Goal: Information Seeking & Learning: Learn about a topic

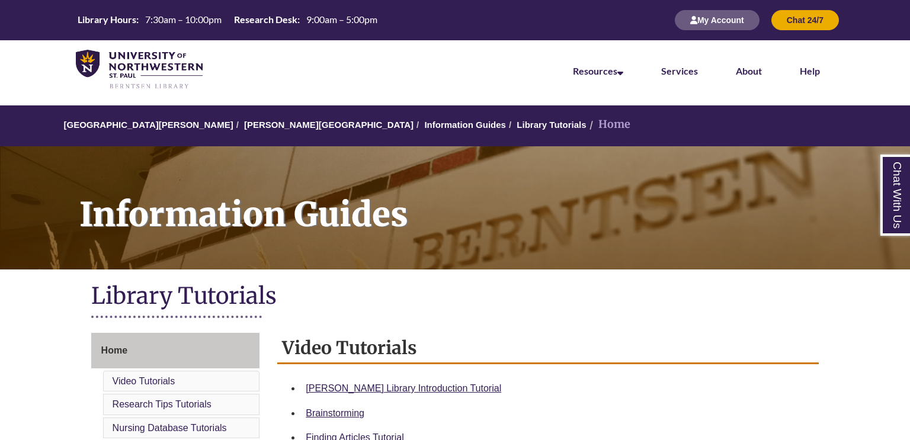
scroll to position [116, 0]
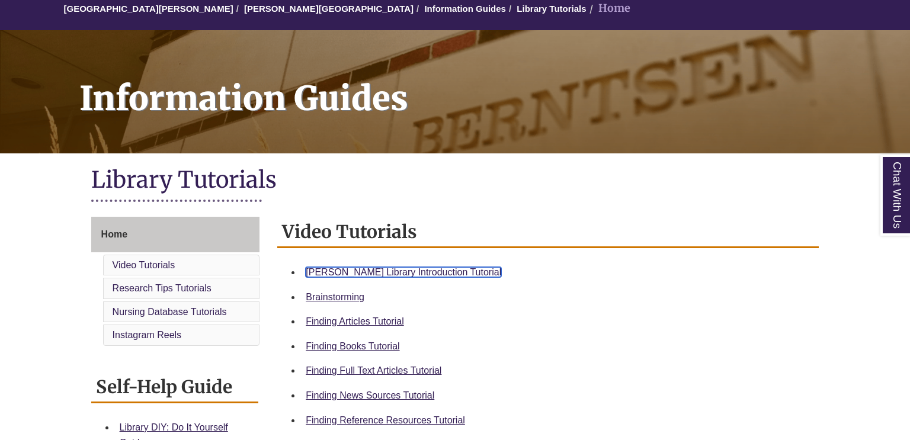
click at [437, 267] on link "Berntsen Library Introduction Tutorial" at bounding box center [404, 272] width 196 height 10
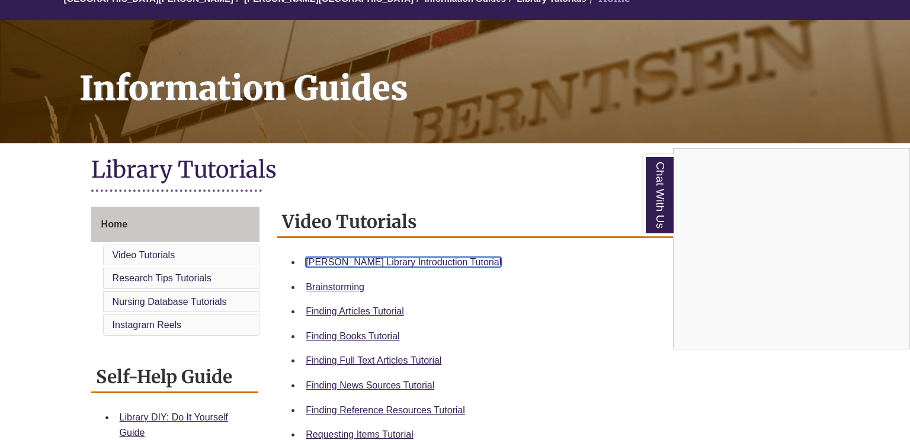
scroll to position [139, 0]
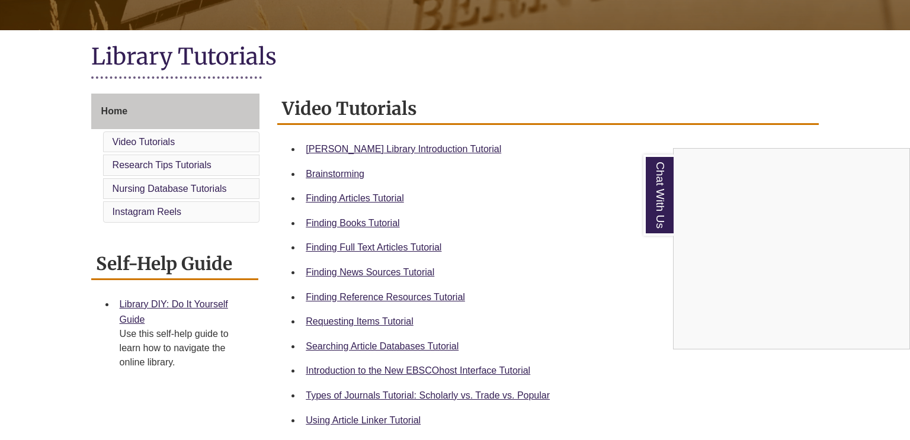
scroll to position [241, 0]
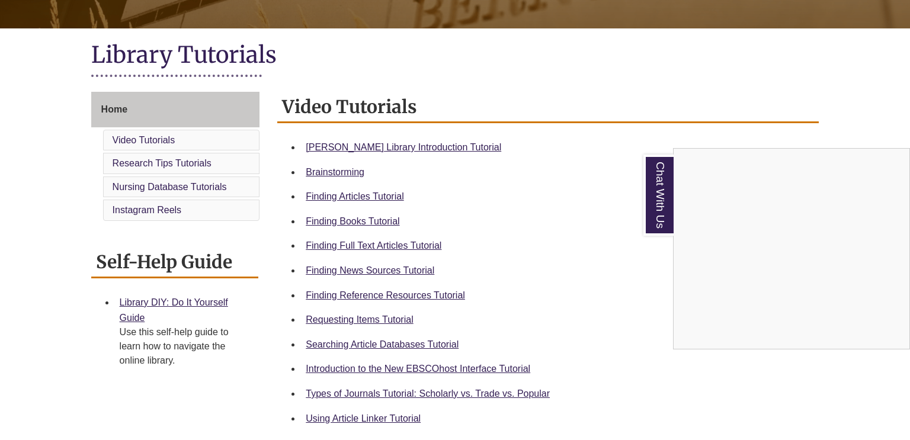
click at [433, 296] on div "Chat With Us" at bounding box center [455, 220] width 910 height 440
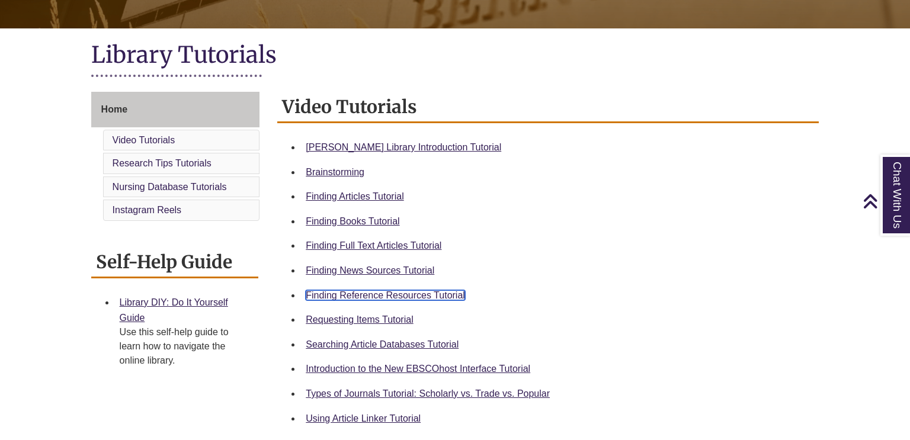
click at [433, 291] on link "Finding Reference Resources Tutorial" at bounding box center [385, 295] width 159 height 10
click at [415, 268] on link "Finding News Sources Tutorial" at bounding box center [370, 271] width 129 height 10
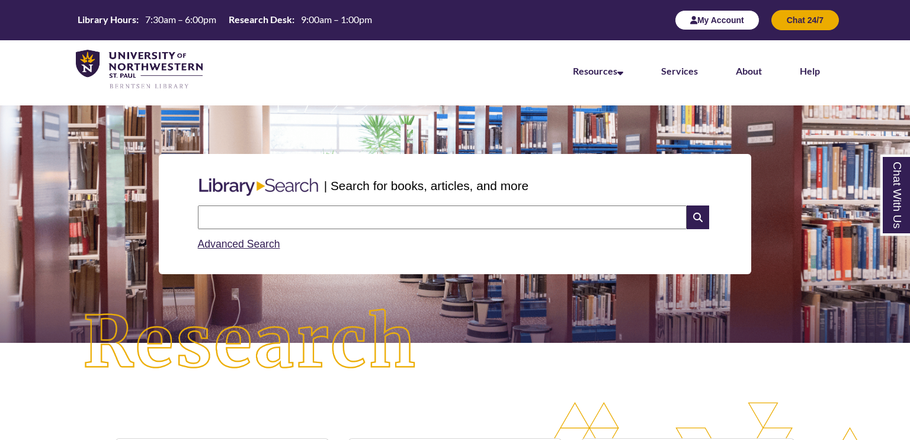
click at [727, 20] on button "My Account" at bounding box center [717, 20] width 85 height 20
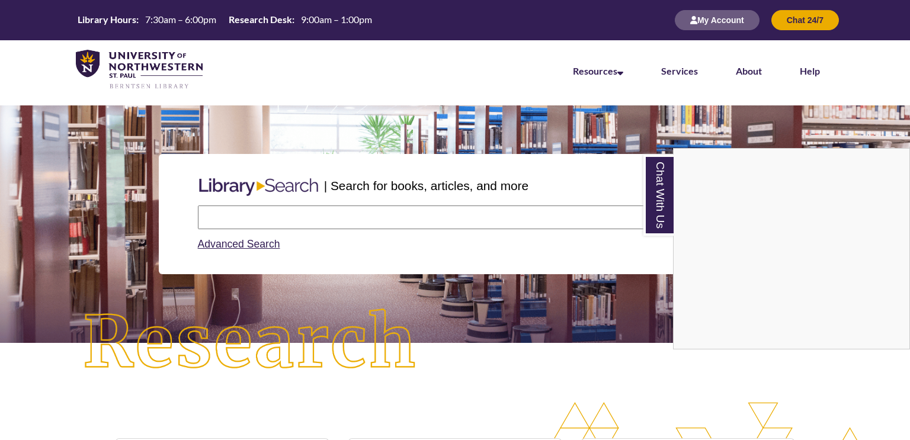
click at [486, 209] on div "Chat With Us" at bounding box center [455, 220] width 910 height 440
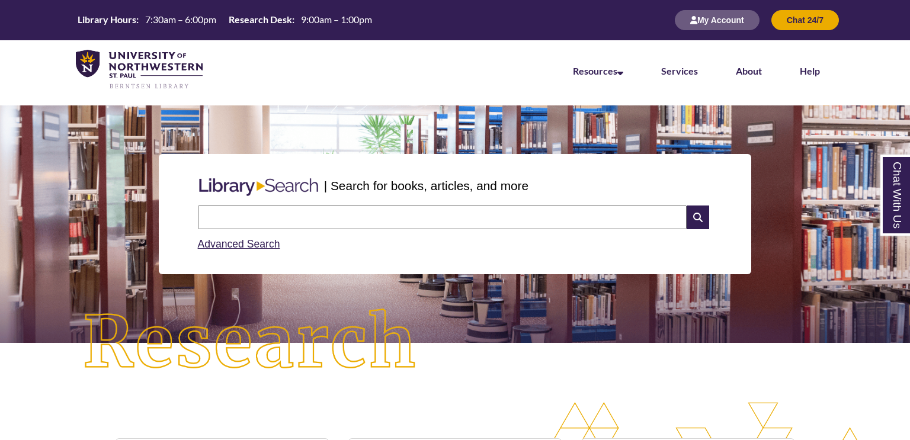
click at [486, 209] on input "text" at bounding box center [442, 218] width 489 height 24
type input "**********"
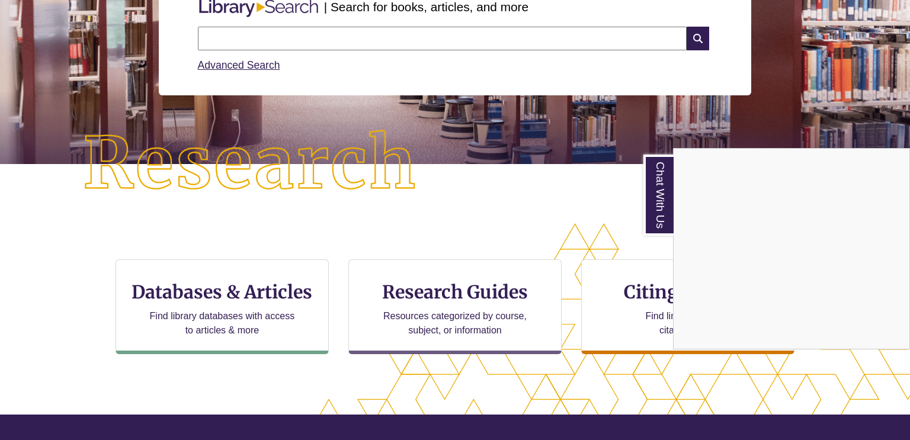
scroll to position [185, 0]
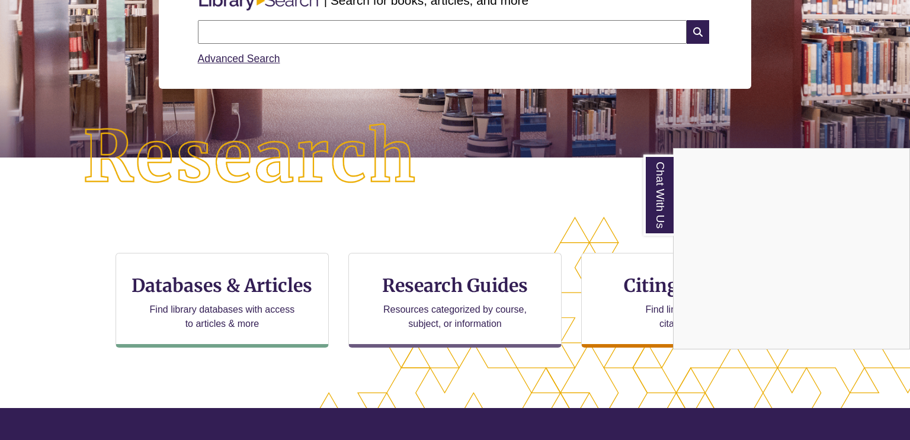
click at [295, 272] on div "Chat With Us" at bounding box center [455, 220] width 910 height 440
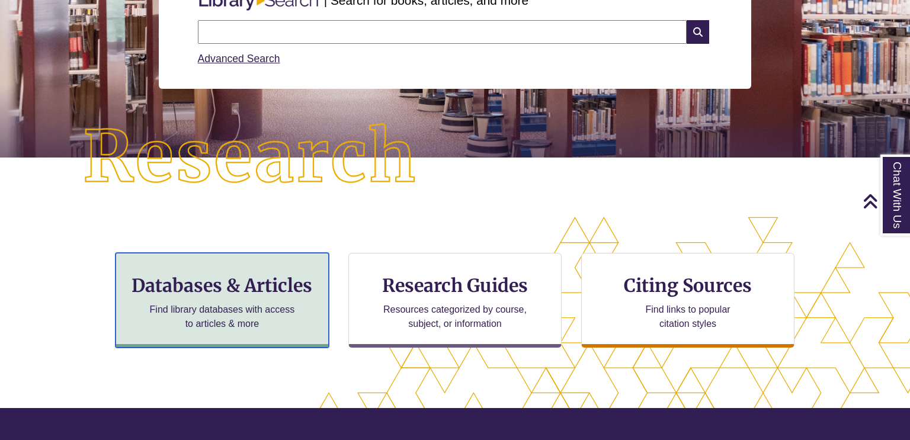
click at [292, 280] on h3 "Databases & Articles" at bounding box center [222, 285] width 193 height 23
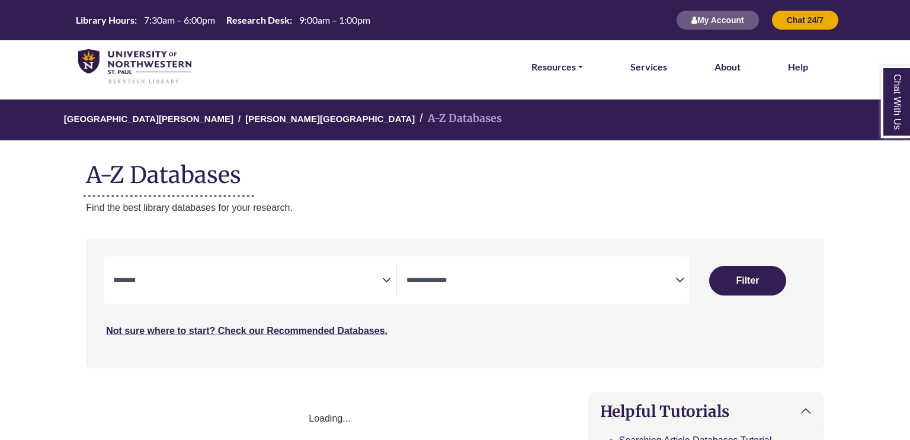
select select "Database Subject Filter"
select select "Database Types Filter"
select select "Database Subject Filter"
select select "Database Types Filter"
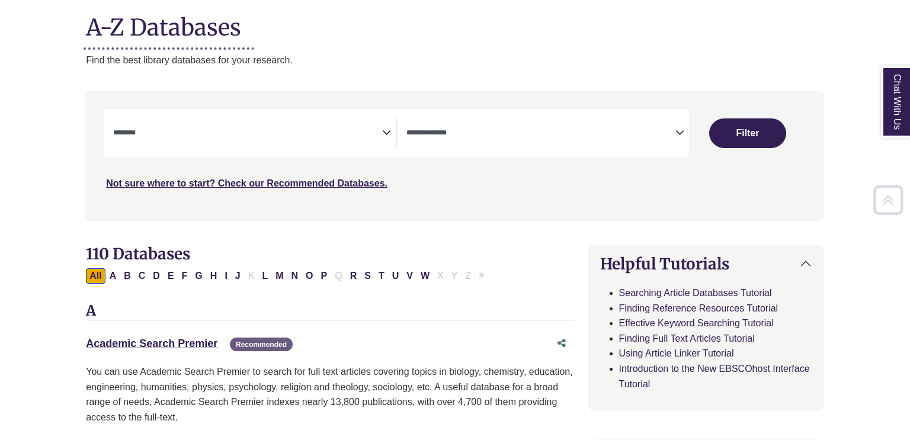
scroll to position [151, 0]
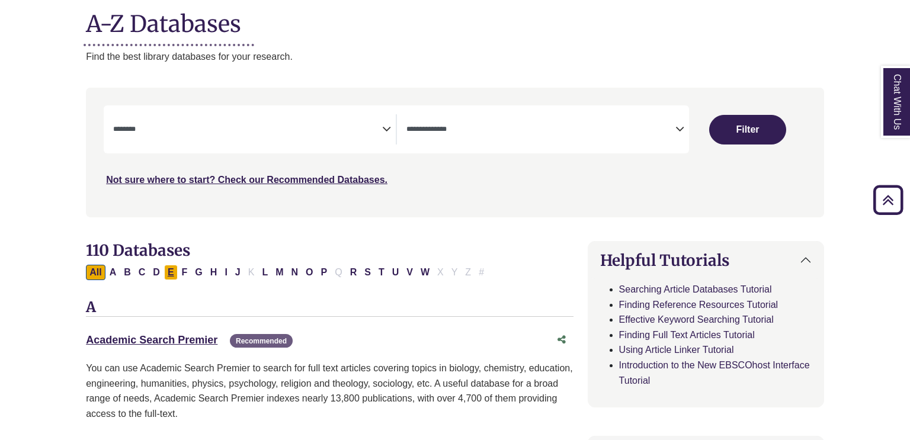
click at [169, 272] on button "E" at bounding box center [171, 272] width 14 height 15
select select "Database Subject Filter"
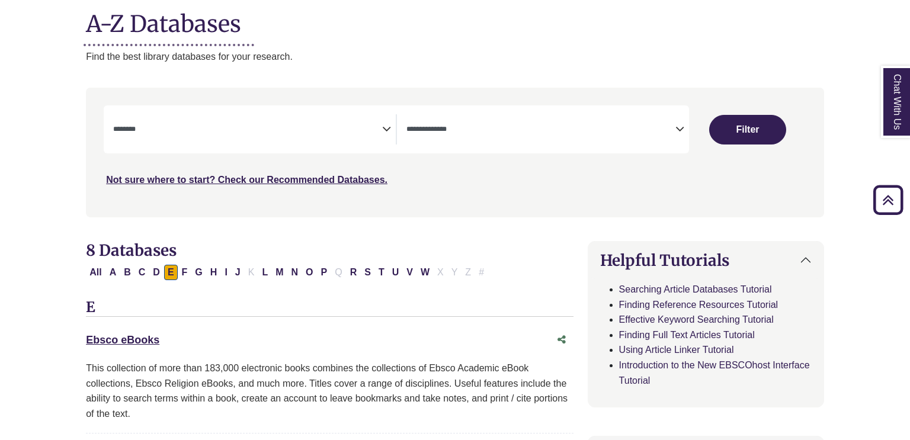
click at [565, 126] on textarea "Search" at bounding box center [541, 130] width 269 height 9
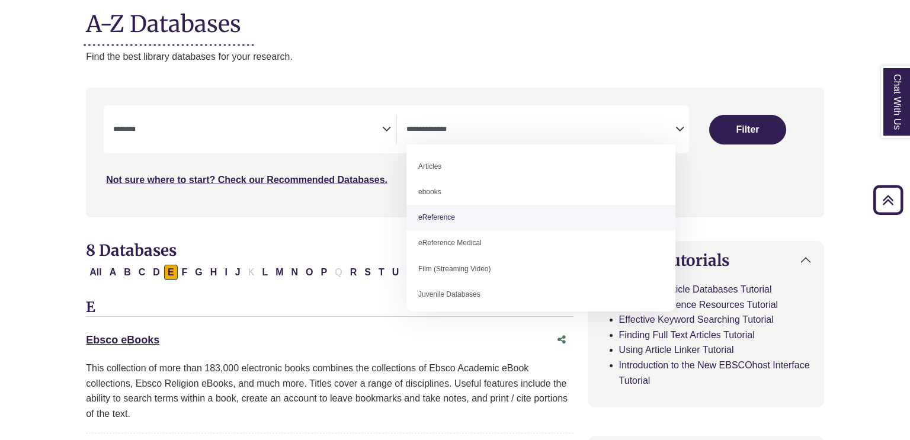
select select "*****"
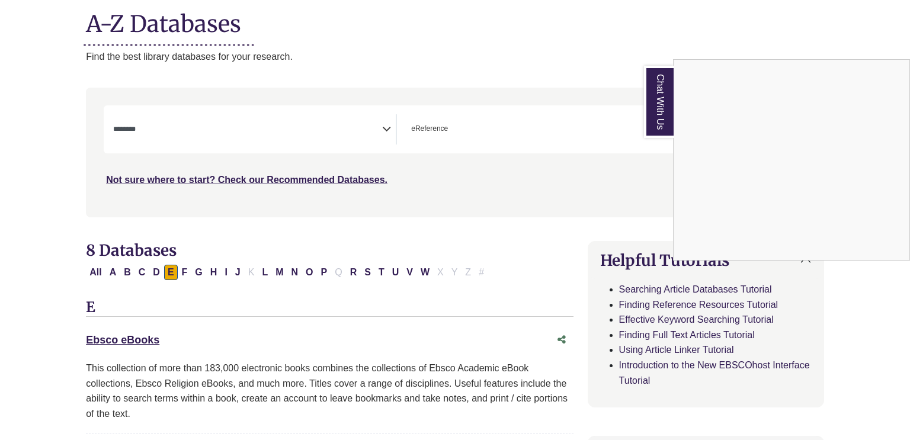
click at [301, 141] on div "Chat With Us" at bounding box center [455, 220] width 910 height 440
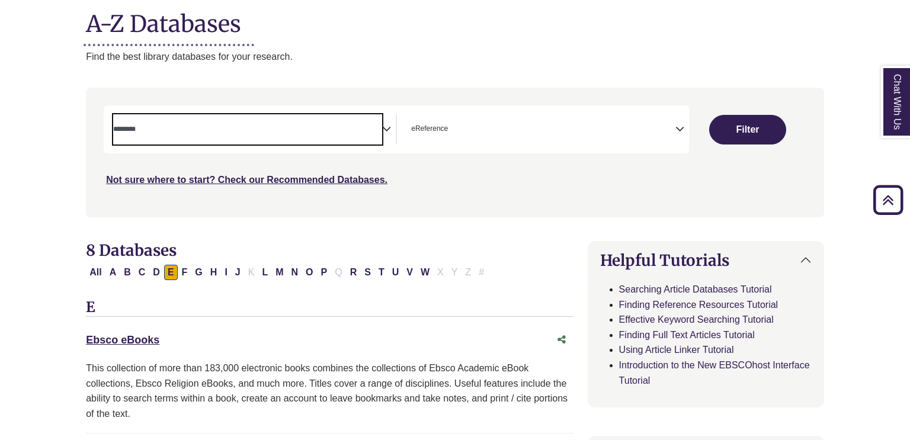
click at [319, 137] on span "Search filters" at bounding box center [247, 129] width 269 height 30
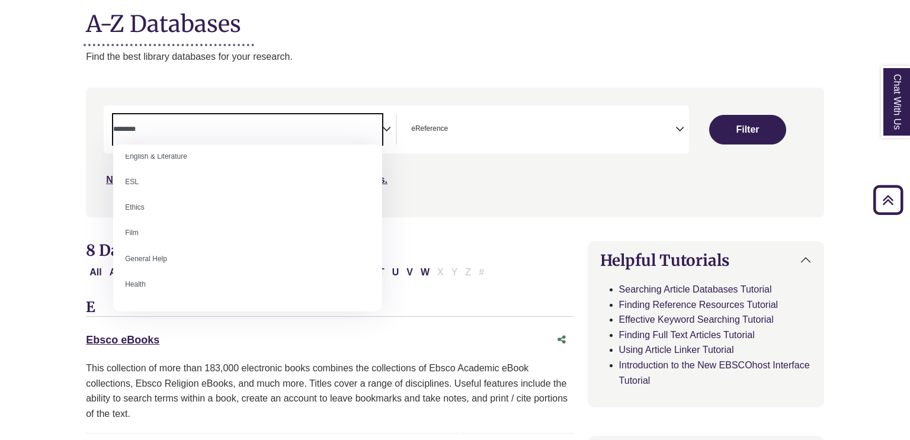
scroll to position [418, 0]
select select "*****"
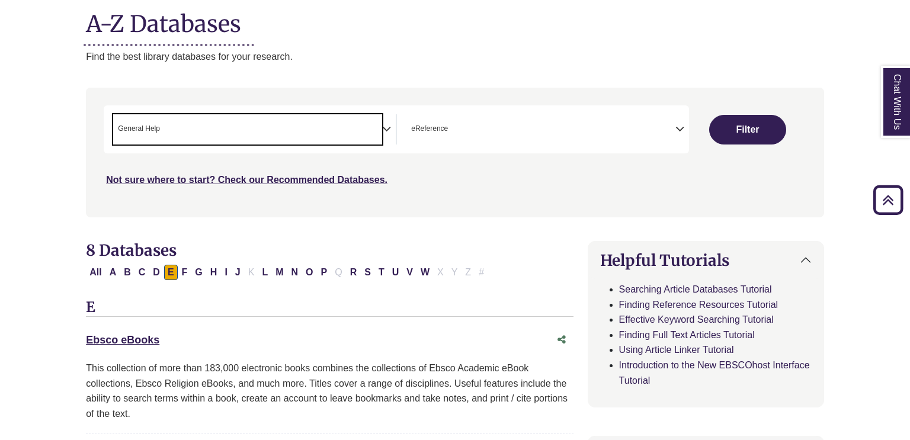
scroll to position [230, 0]
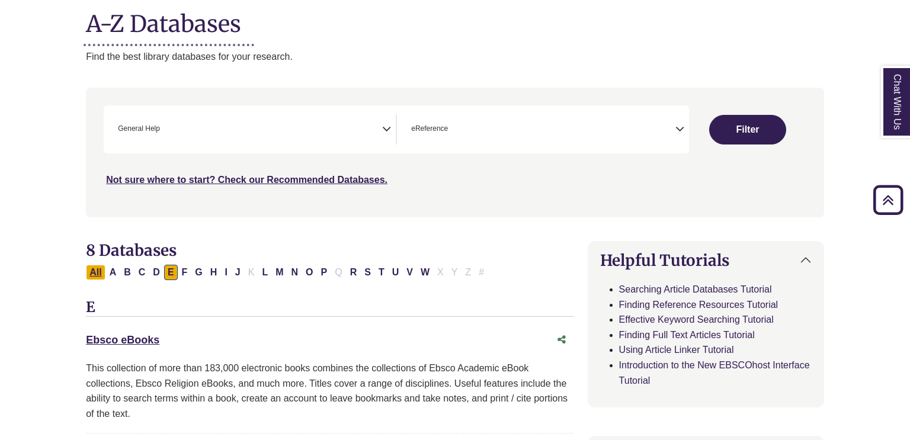
click at [99, 276] on button "All" at bounding box center [95, 272] width 19 height 15
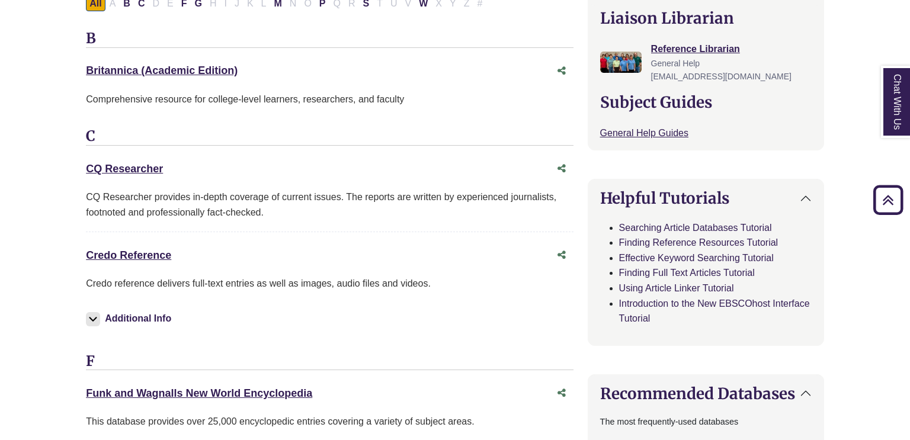
scroll to position [426, 0]
click at [158, 248] on link "Credo Reference This link opens in a new window" at bounding box center [128, 254] width 85 height 12
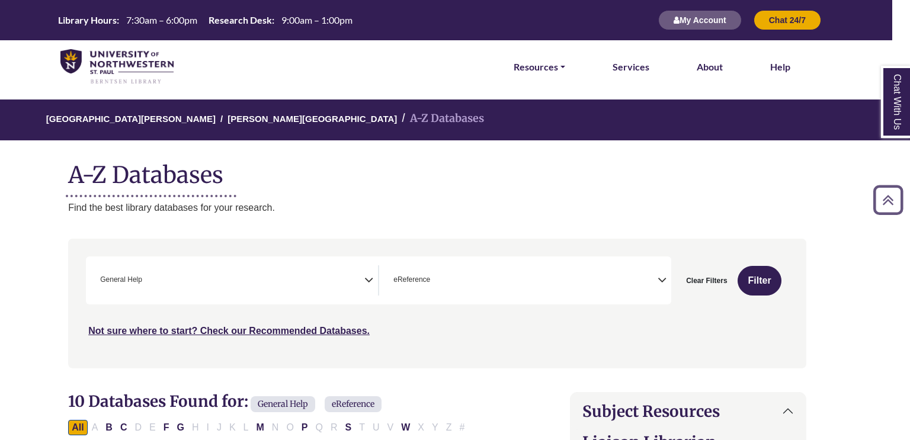
scroll to position [0, 23]
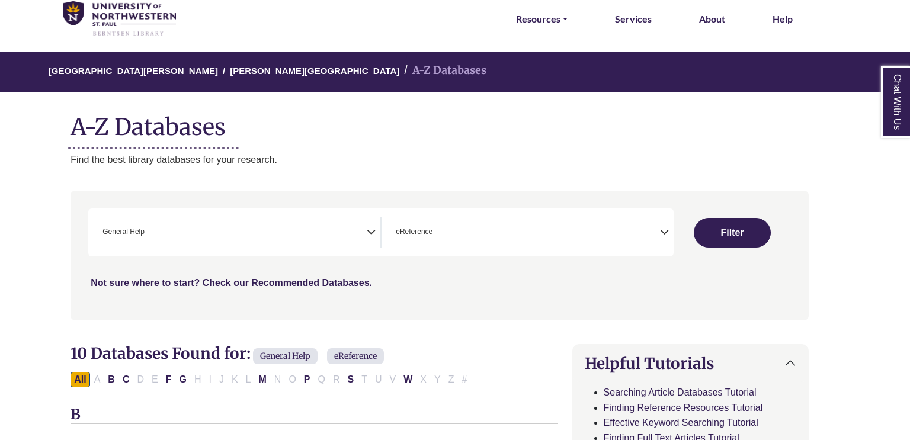
scroll to position [151, 0]
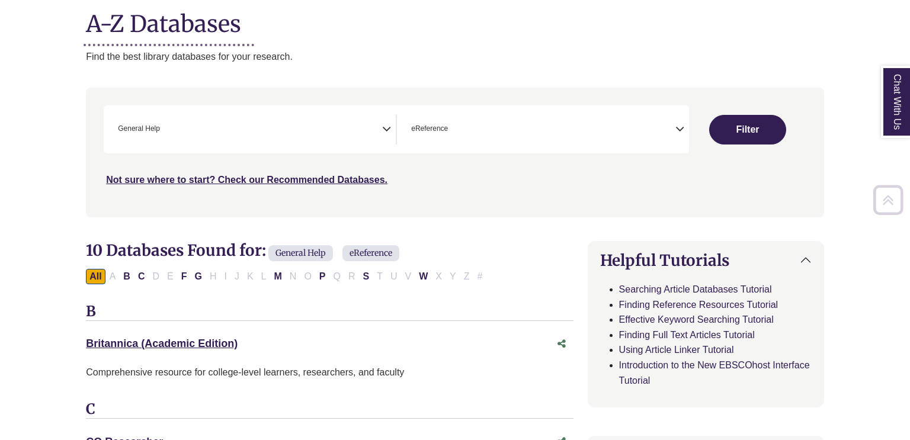
select select "Database Subject Filter"
select select "Database Types Filter"
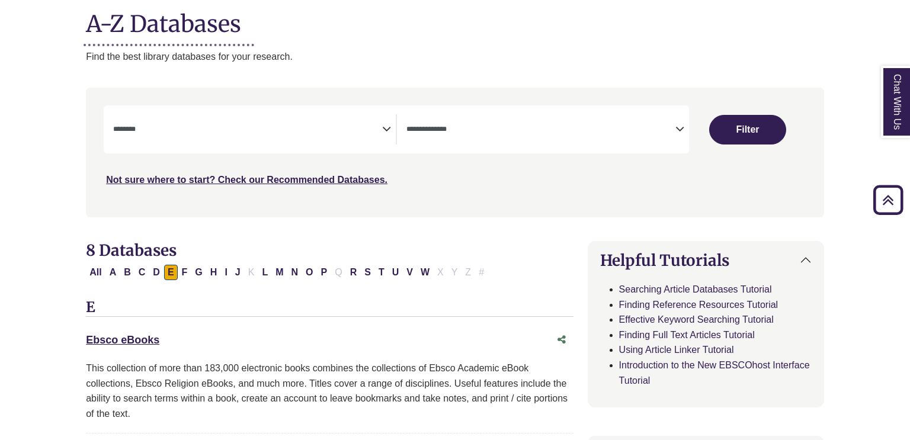
select select "Database Subject Filter"
select select "Database Types Filter"
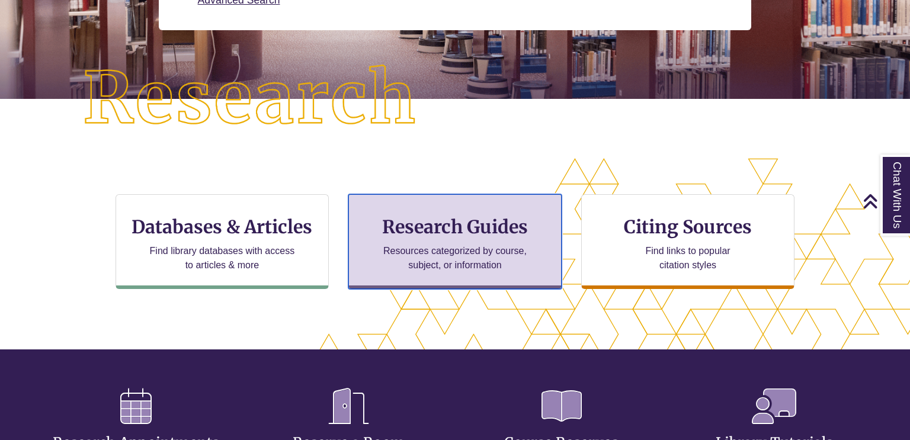
click at [481, 210] on div "Research Guides Resources categorized by course, subject, or information" at bounding box center [454, 241] width 213 height 95
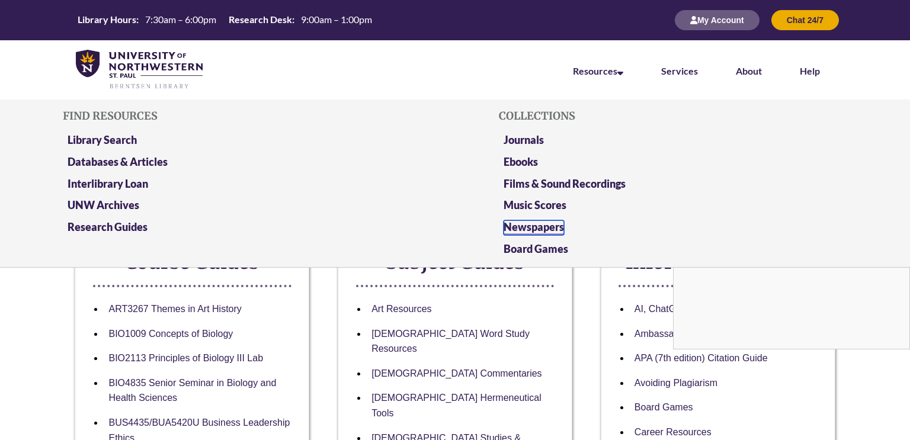
click at [508, 223] on link "Newspapers" at bounding box center [534, 227] width 60 height 15
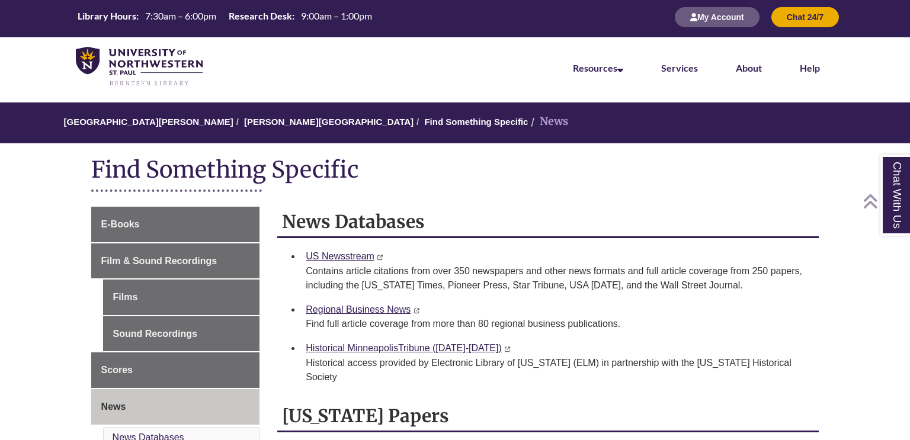
scroll to position [2, 0]
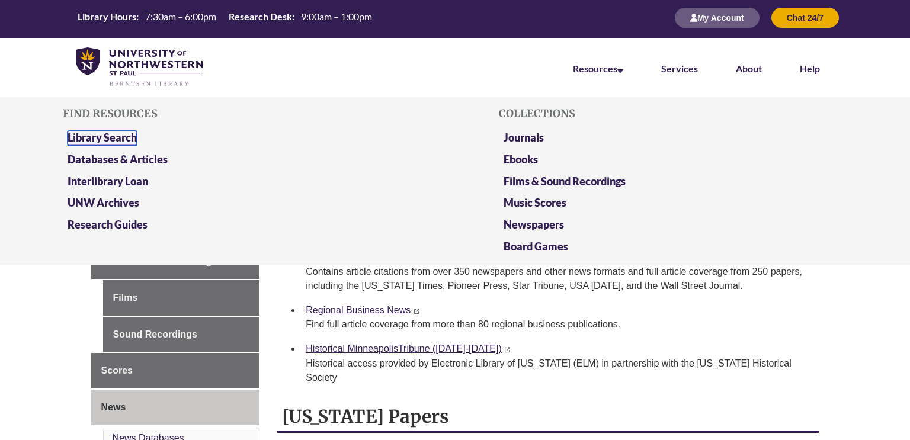
click at [88, 137] on link "Library Search" at bounding box center [102, 138] width 69 height 15
